Goal: Check status: Check status

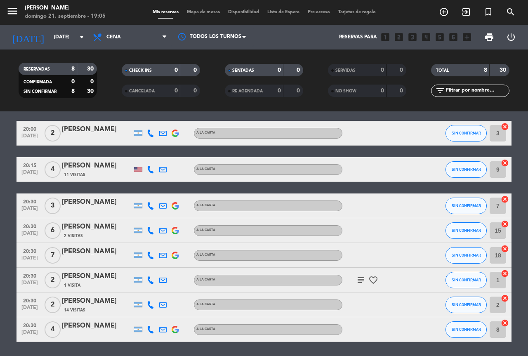
scroll to position [56, 0]
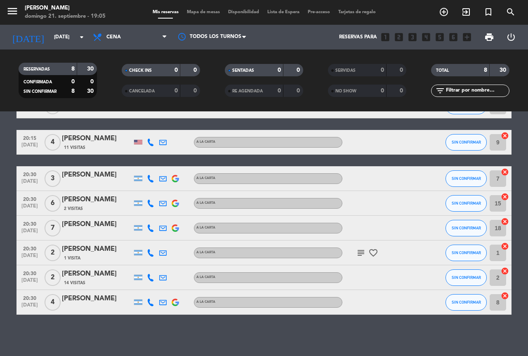
click at [366, 255] on icon "subject" at bounding box center [361, 253] width 10 height 10
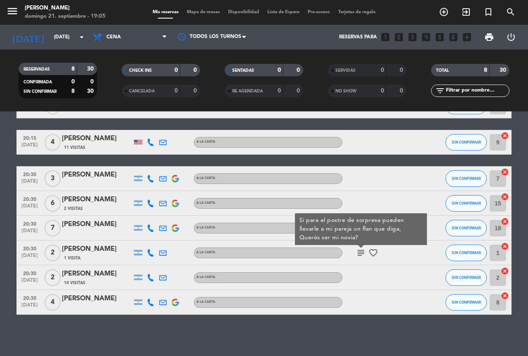
click at [362, 255] on icon "subject" at bounding box center [361, 253] width 10 height 10
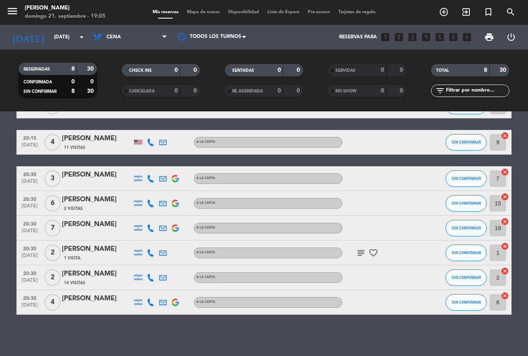
click at [362, 255] on icon "subject" at bounding box center [361, 253] width 10 height 10
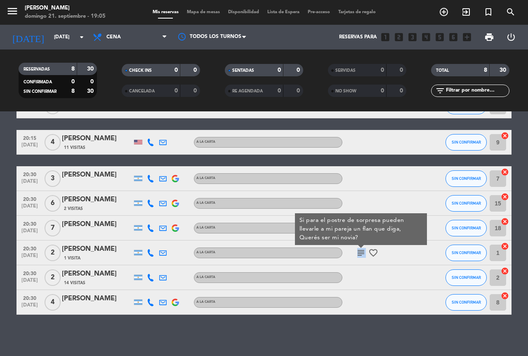
click at [362, 255] on icon "subject" at bounding box center [361, 253] width 10 height 10
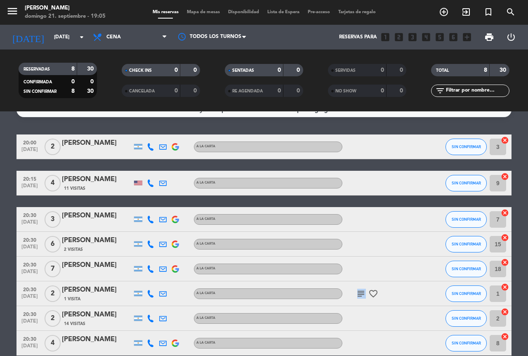
scroll to position [14, 0]
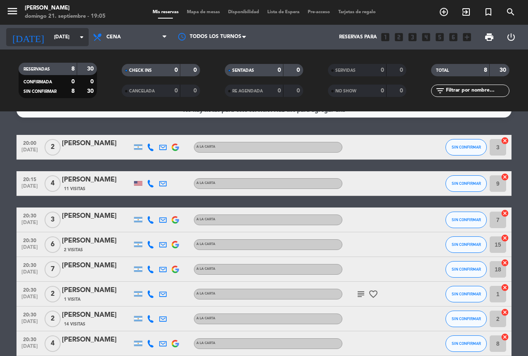
click at [76, 40] on input "[DATE]" at bounding box center [83, 37] width 66 height 14
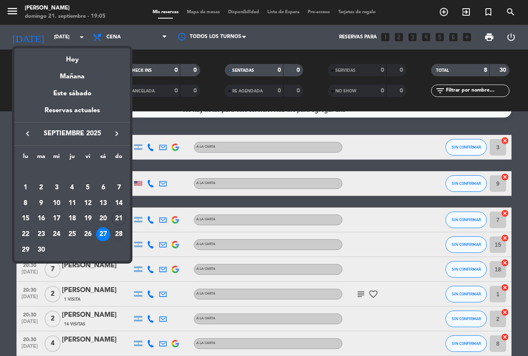
click at [115, 233] on div "28" at bounding box center [119, 234] width 14 height 14
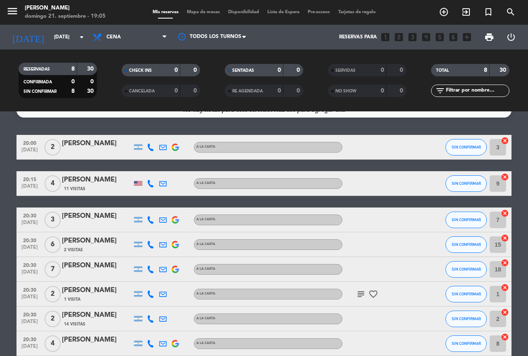
type input "[DATE]"
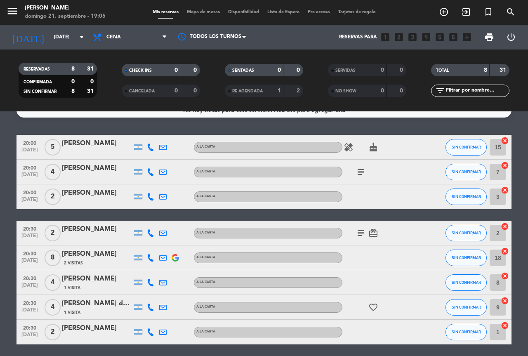
click at [359, 234] on icon "subject" at bounding box center [361, 233] width 10 height 10
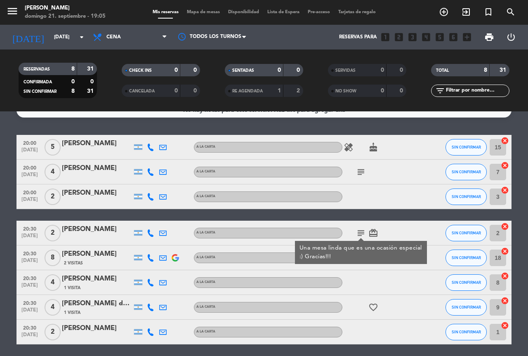
click at [360, 233] on icon "subject" at bounding box center [361, 233] width 10 height 10
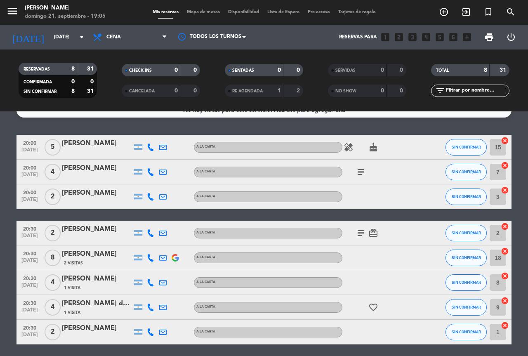
click at [360, 173] on icon "subject" at bounding box center [361, 172] width 10 height 10
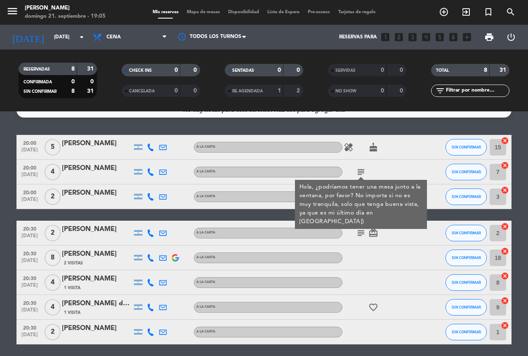
click at [360, 173] on icon "subject" at bounding box center [361, 172] width 10 height 10
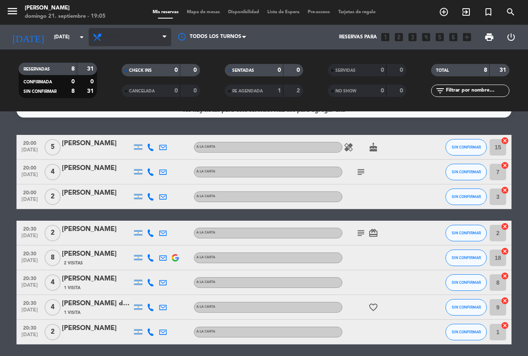
click at [129, 40] on span "Cena" at bounding box center [130, 37] width 83 height 18
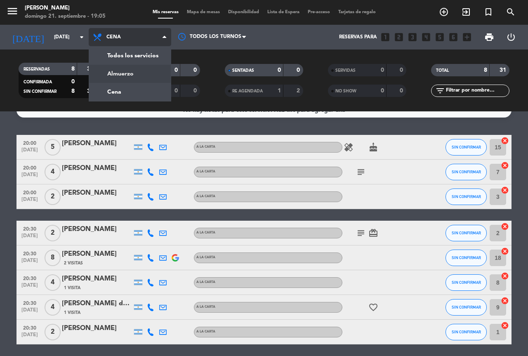
click at [123, 79] on div "menu [PERSON_NAME][DATE] 21. septiembre - 19:05 Mis reservas Mapa de mesas Disp…" at bounding box center [264, 55] width 528 height 111
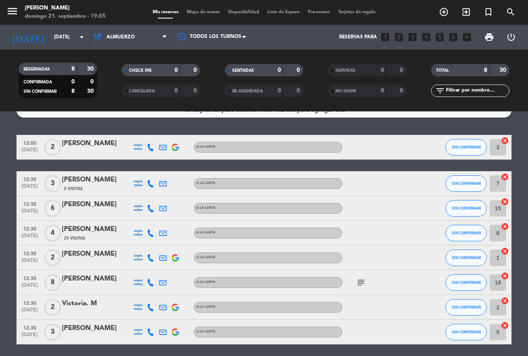
click at [366, 284] on icon "subject" at bounding box center [361, 283] width 10 height 10
